Goal: Task Accomplishment & Management: Manage account settings

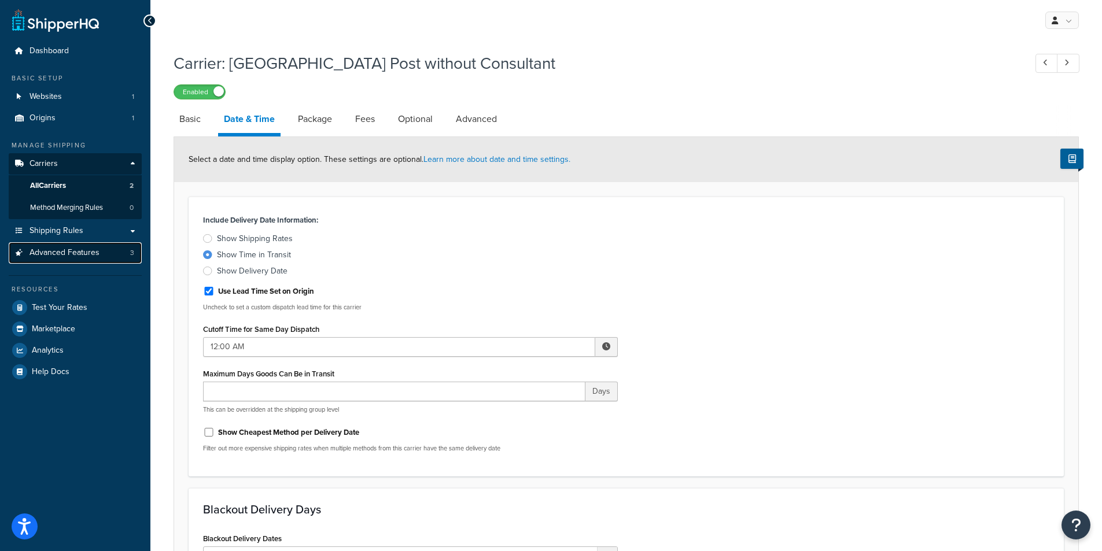
click at [83, 255] on span "Advanced Features" at bounding box center [64, 253] width 70 height 10
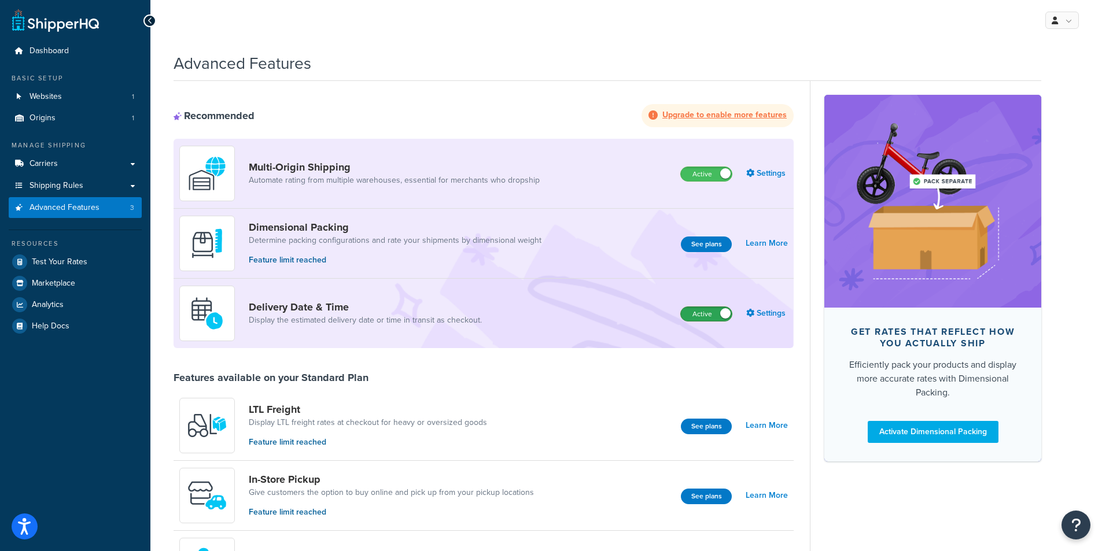
click at [700, 308] on label "Active" at bounding box center [706, 314] width 51 height 14
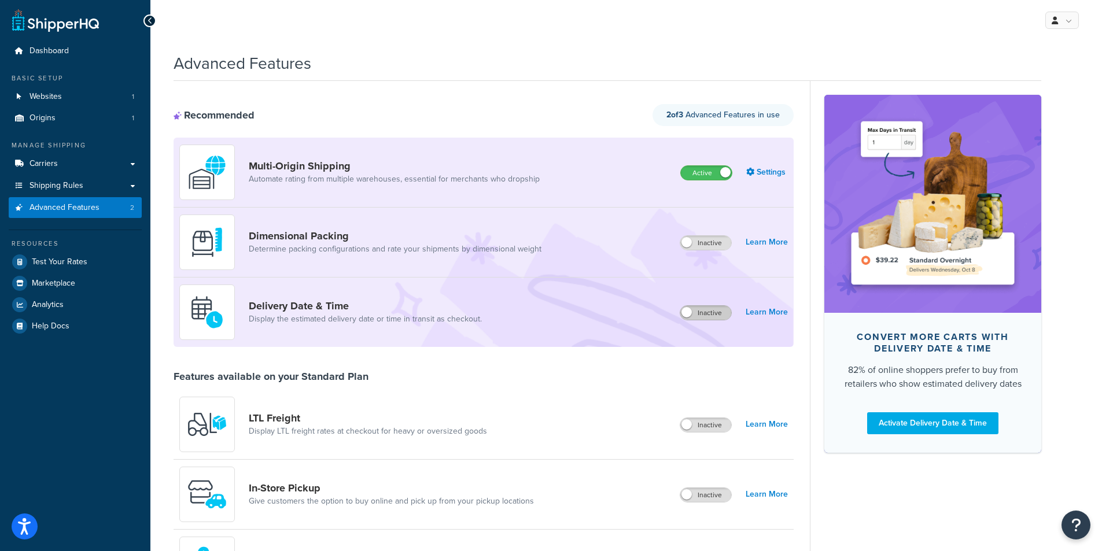
click at [720, 312] on label "Inactive" at bounding box center [705, 313] width 51 height 14
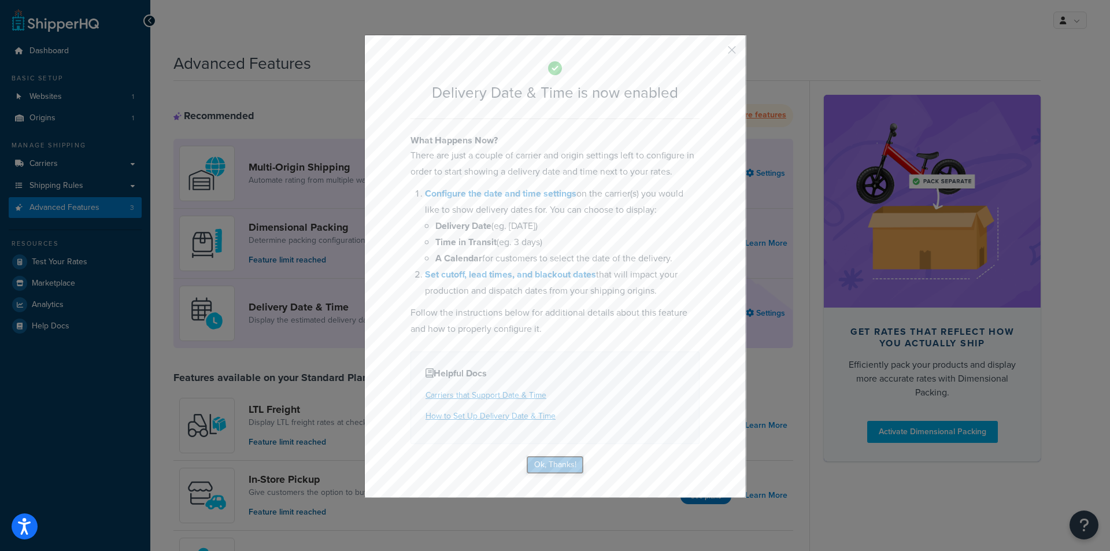
click at [563, 468] on button "Ok, Thanks!" at bounding box center [555, 465] width 58 height 19
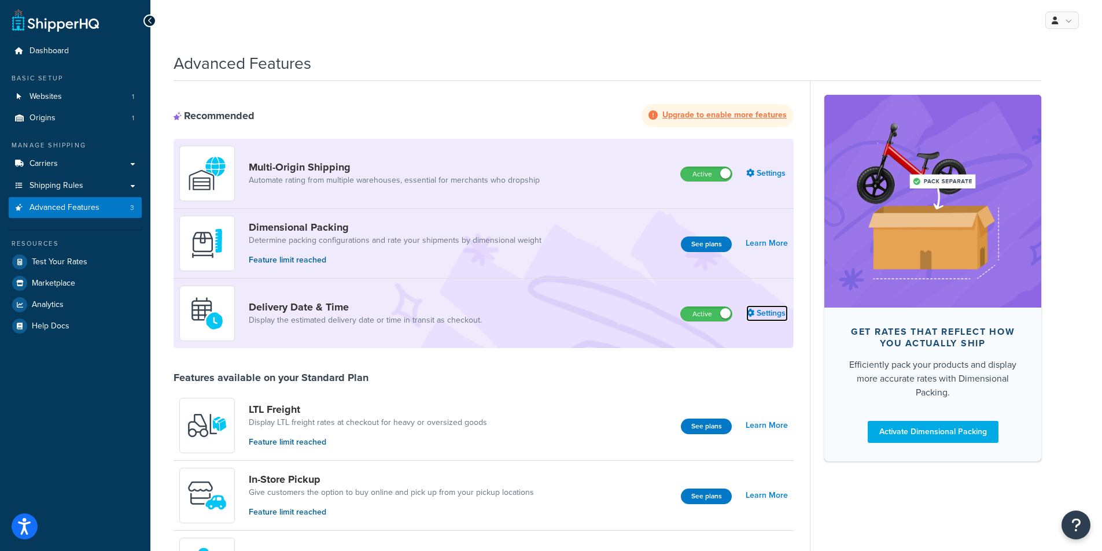
click at [767, 314] on link "Settings" at bounding box center [767, 313] width 42 height 16
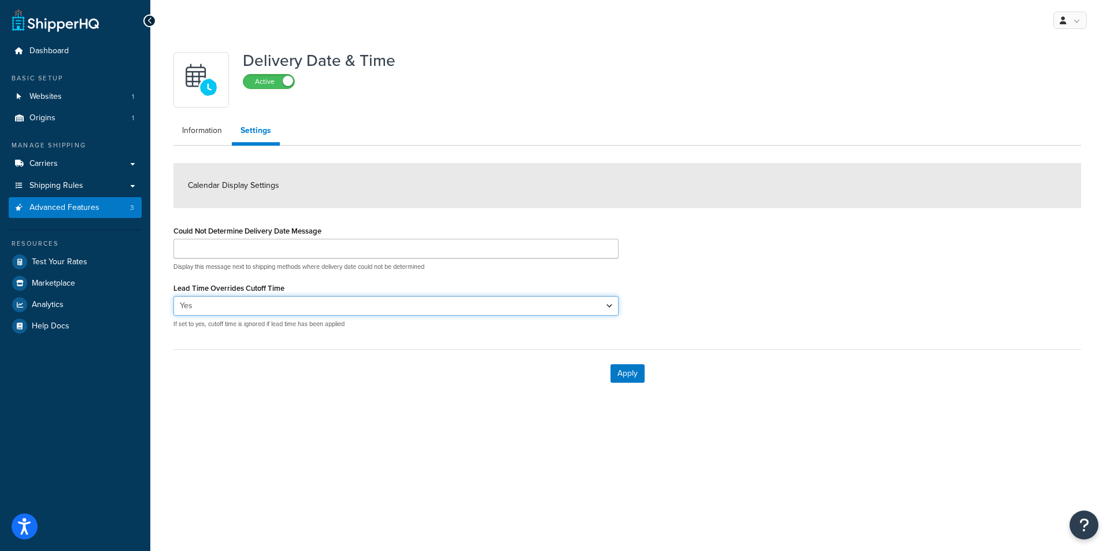
click at [234, 307] on select "Yes No" at bounding box center [395, 306] width 445 height 20
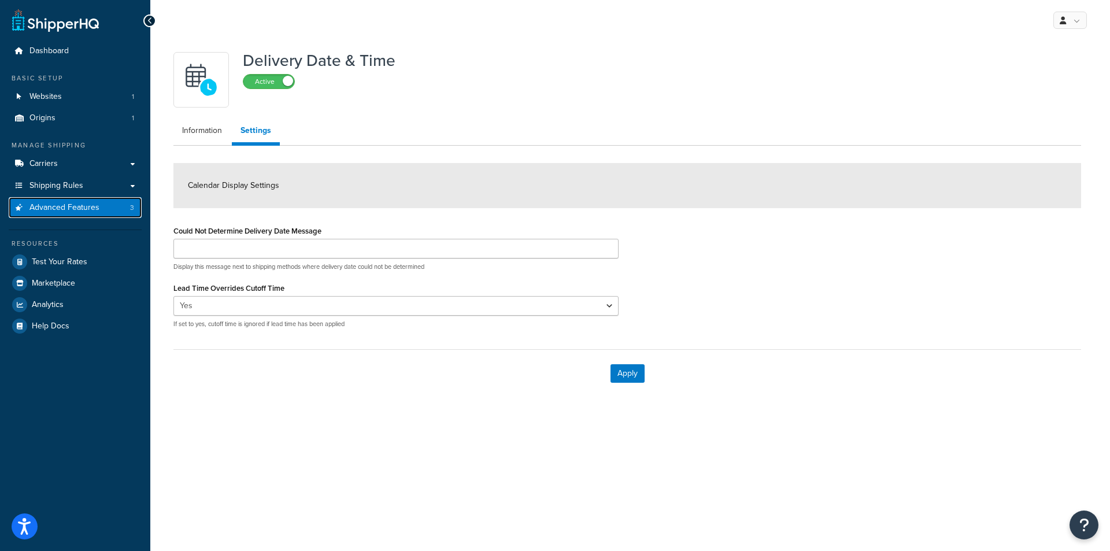
click at [45, 209] on span "Advanced Features" at bounding box center [64, 208] width 70 height 10
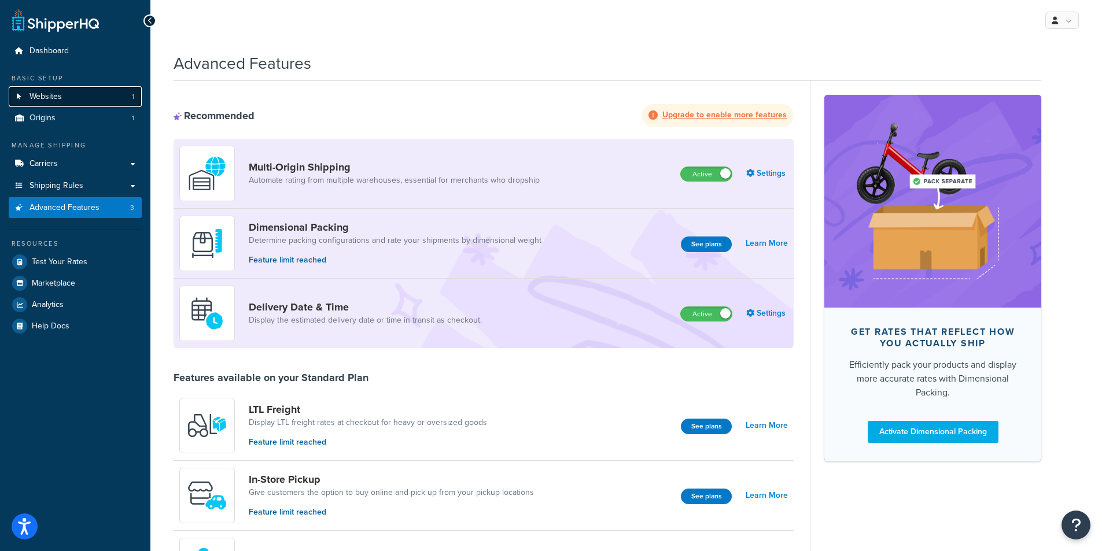
click at [86, 95] on link "Websites 1" at bounding box center [75, 96] width 133 height 21
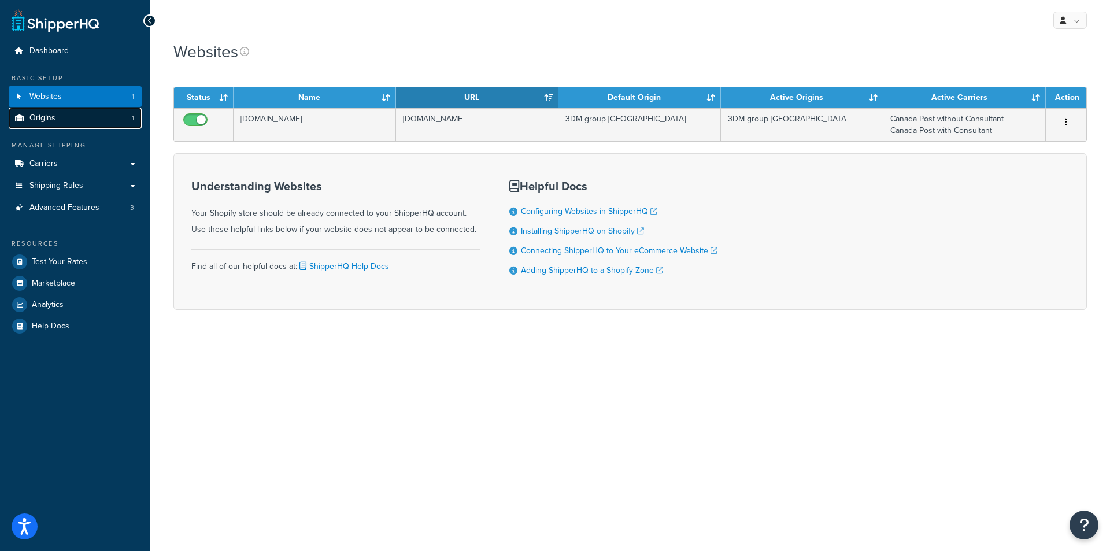
click at [69, 123] on link "Origins 1" at bounding box center [75, 118] width 133 height 21
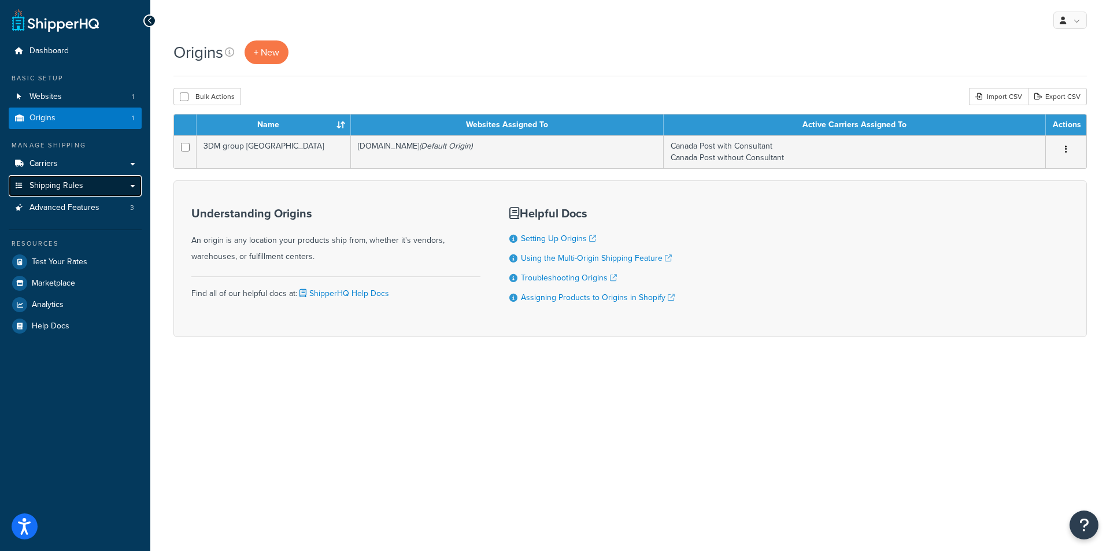
click at [76, 191] on link "Shipping Rules" at bounding box center [75, 185] width 133 height 21
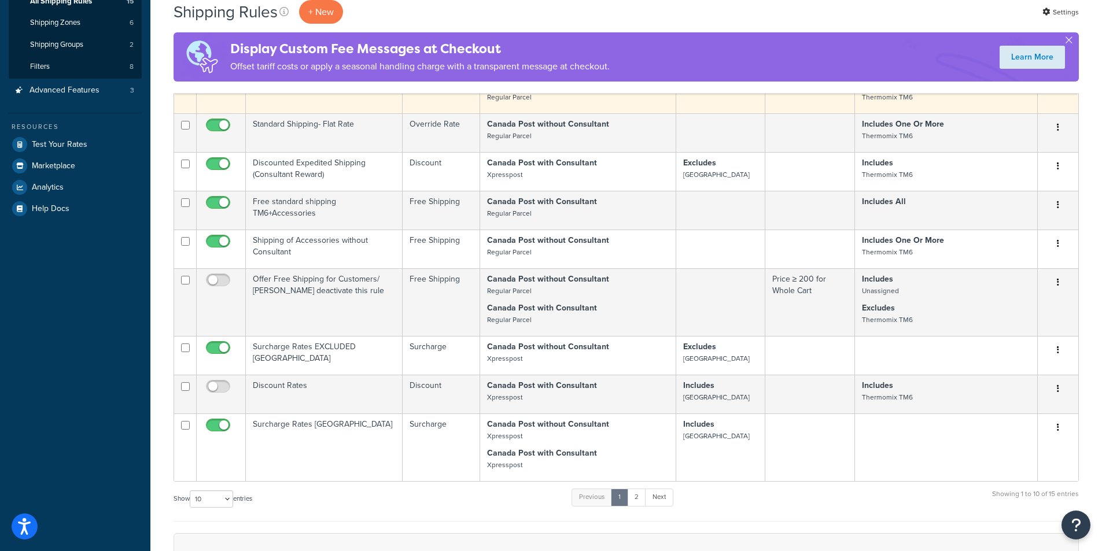
scroll to position [231, 0]
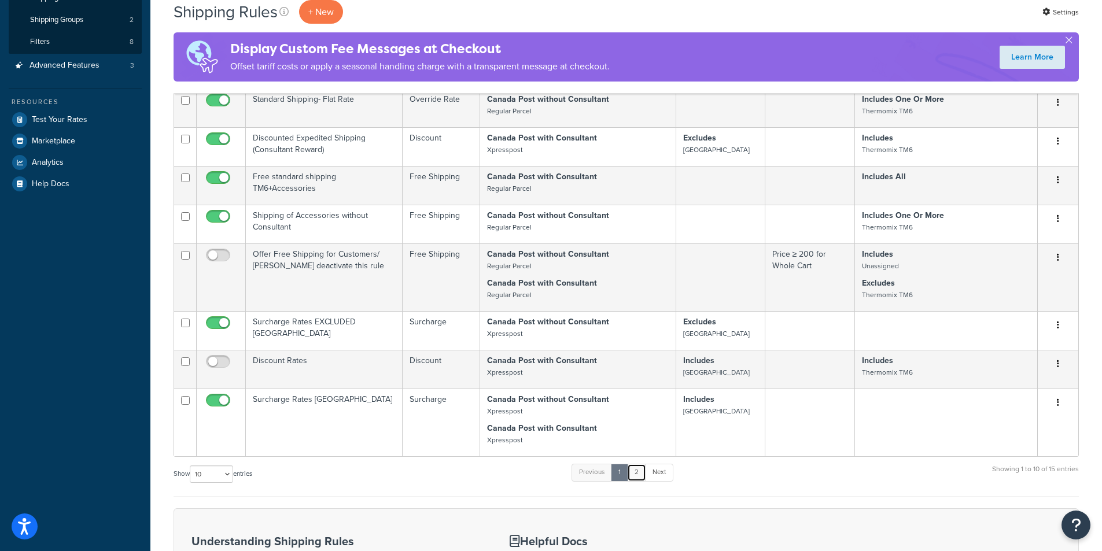
click at [640, 481] on link "2" at bounding box center [636, 472] width 19 height 17
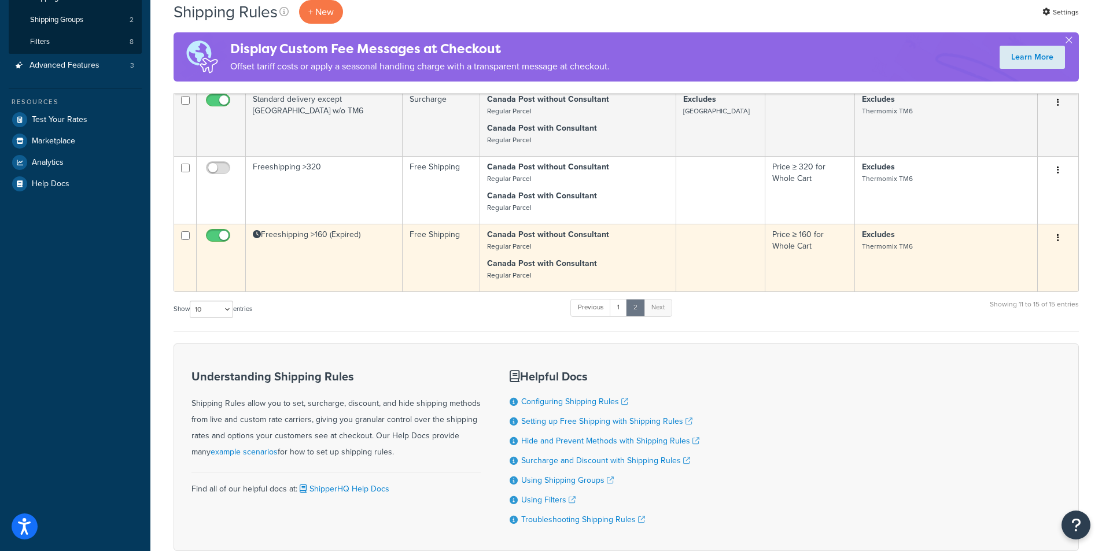
click at [217, 237] on input "checkbox" at bounding box center [220, 238] width 32 height 14
checkbox input "false"
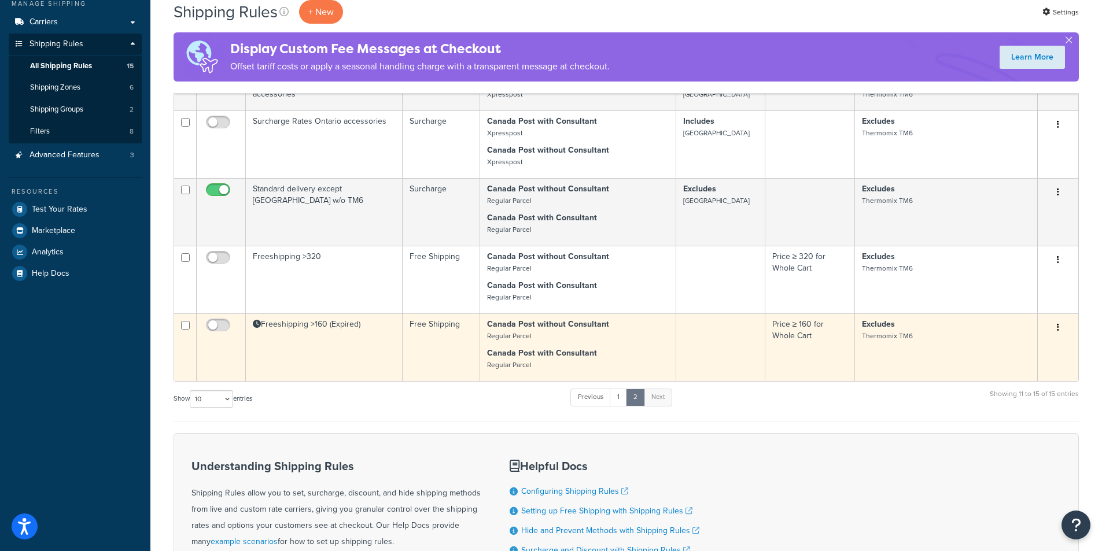
scroll to position [116, 0]
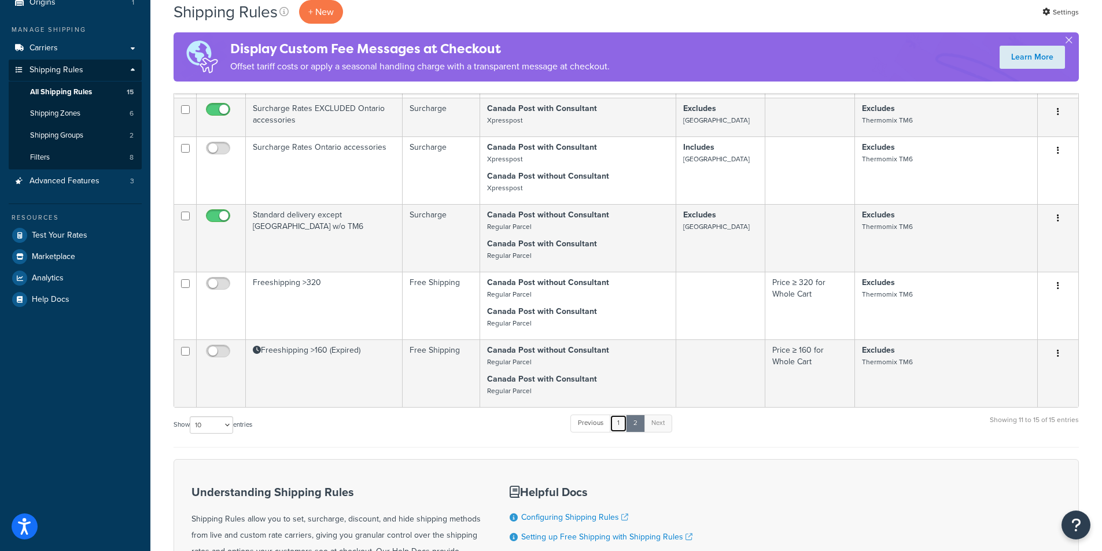
click at [618, 431] on link "1" at bounding box center [618, 423] width 17 height 17
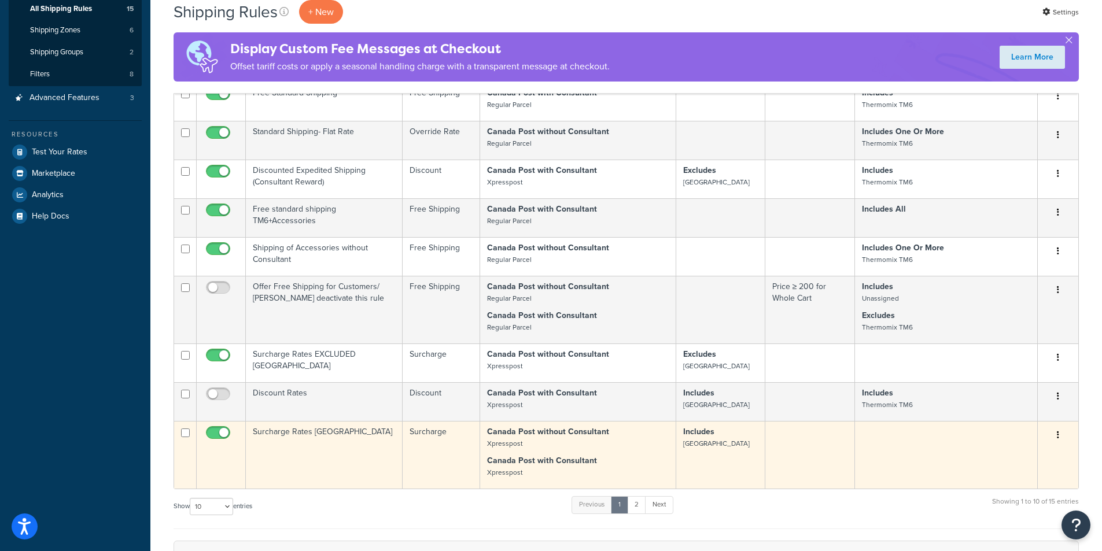
scroll to position [89, 0]
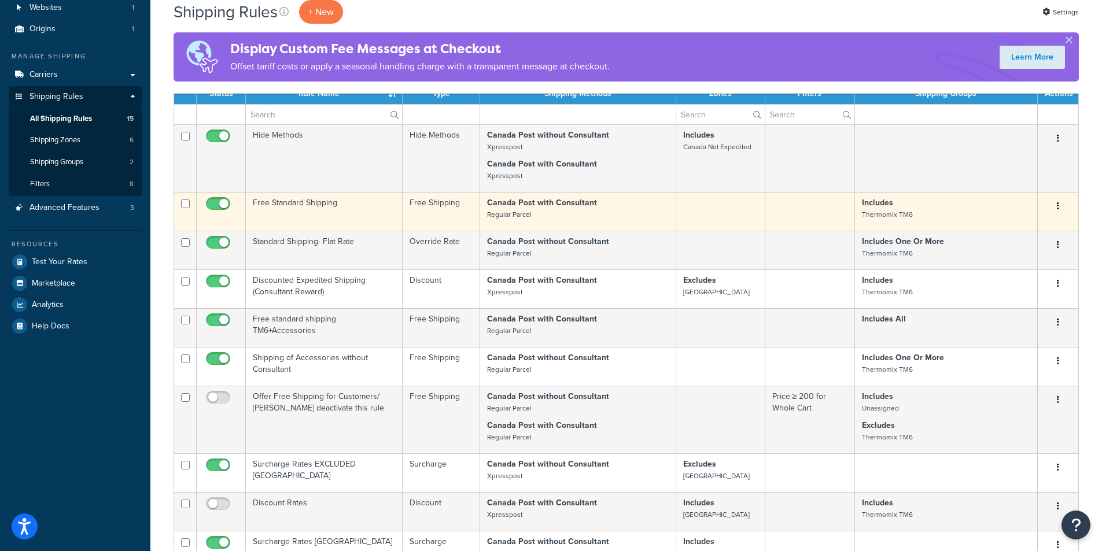
click at [276, 203] on td "Free Standard Shipping" at bounding box center [324, 211] width 157 height 39
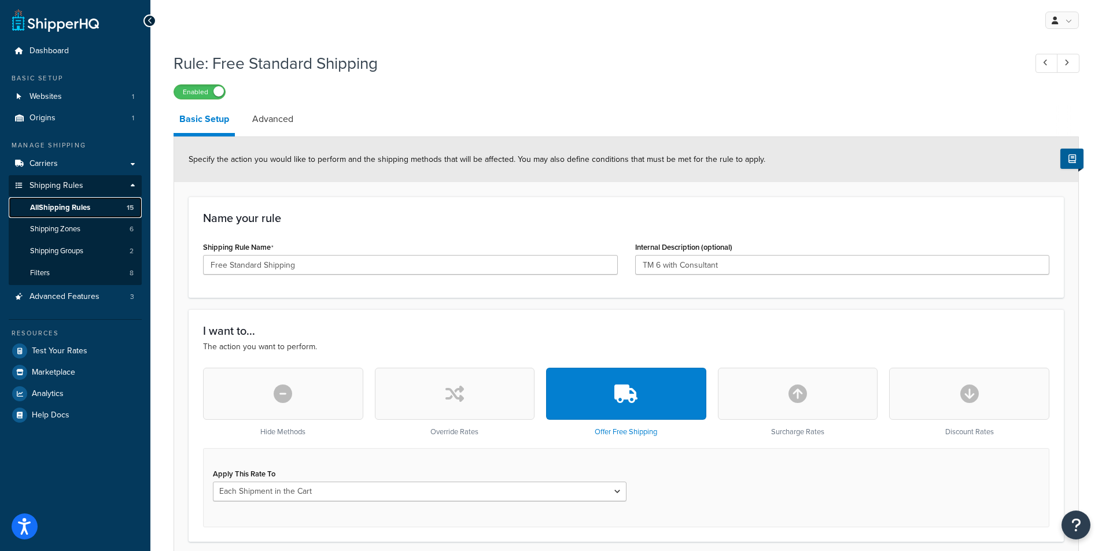
click at [86, 205] on span "All Shipping Rules" at bounding box center [60, 208] width 60 height 10
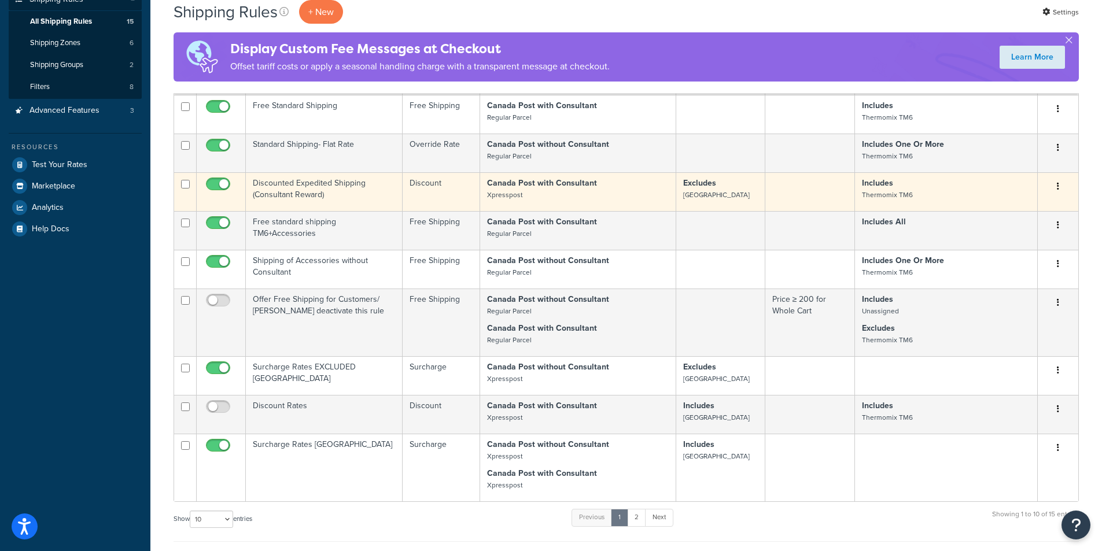
scroll to position [231, 0]
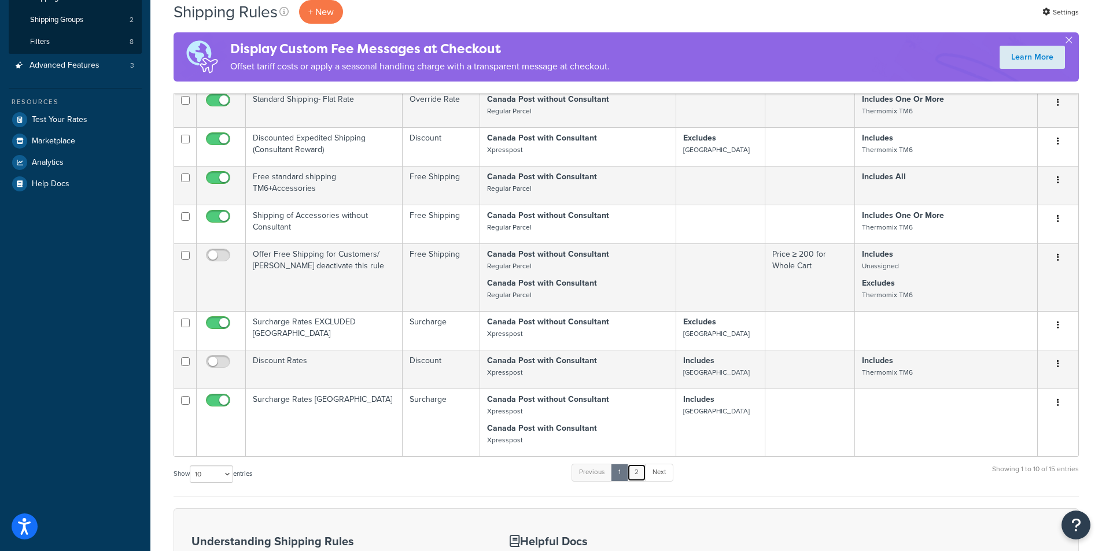
click at [637, 481] on link "2" at bounding box center [636, 472] width 19 height 17
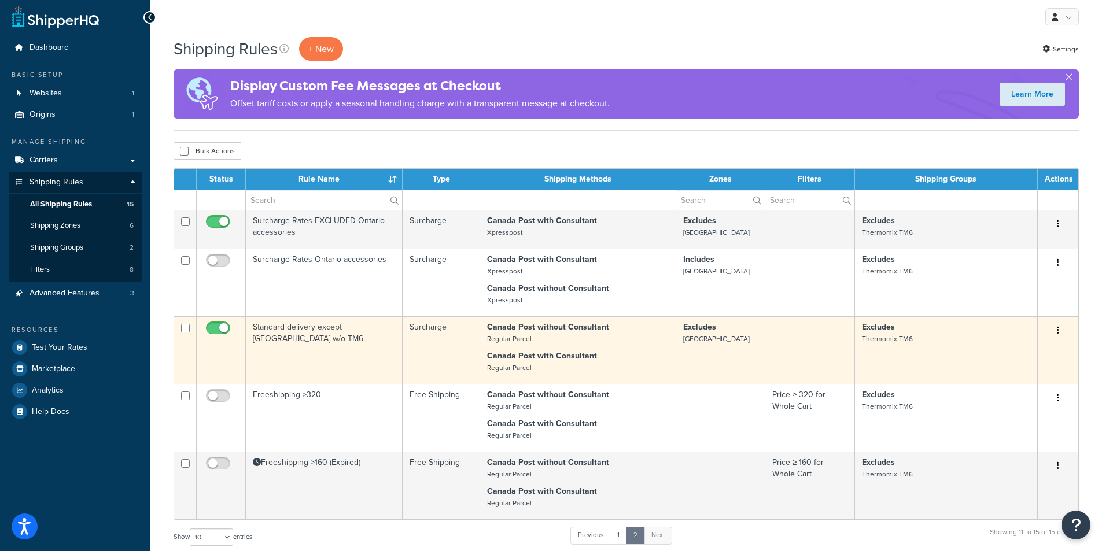
scroll to position [0, 0]
